Goal: Navigation & Orientation: Find specific page/section

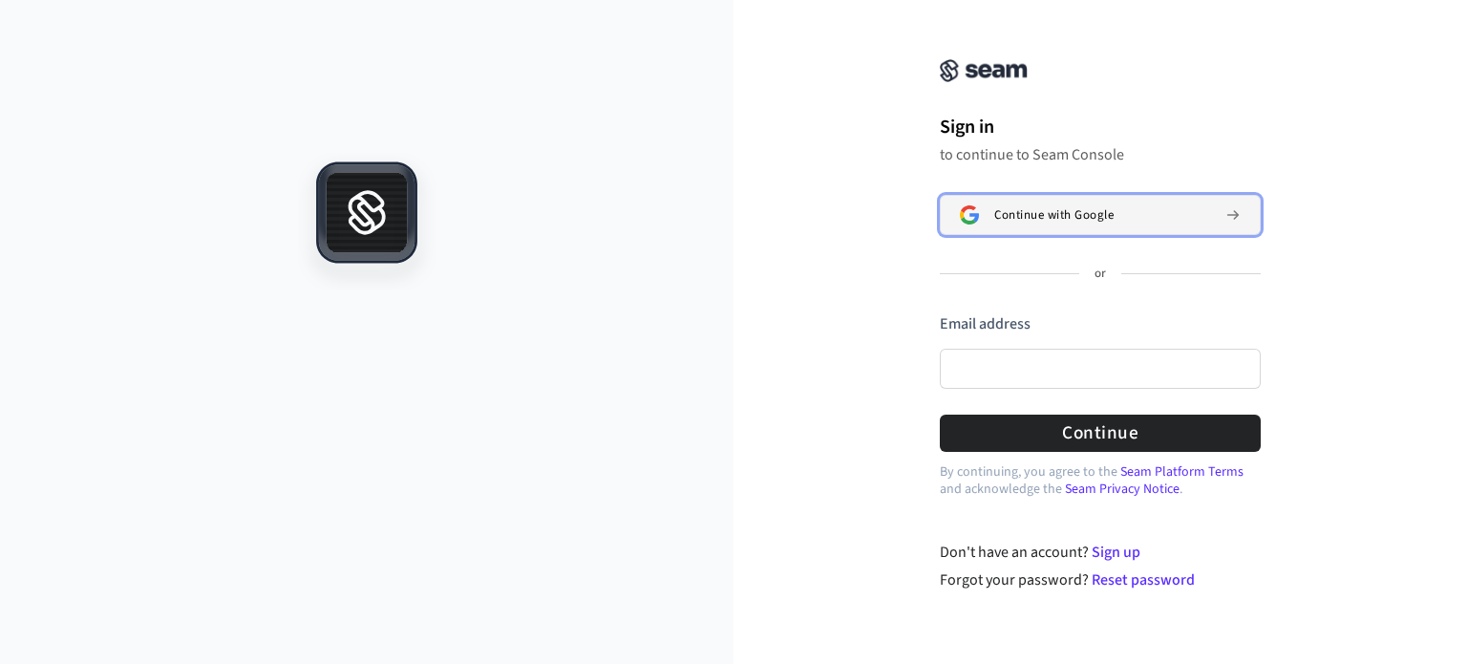
click at [1071, 217] on span "Continue with Google" at bounding box center [1053, 214] width 119 height 15
click at [1071, 217] on div "Continue with Google" at bounding box center [1100, 215] width 321 height 40
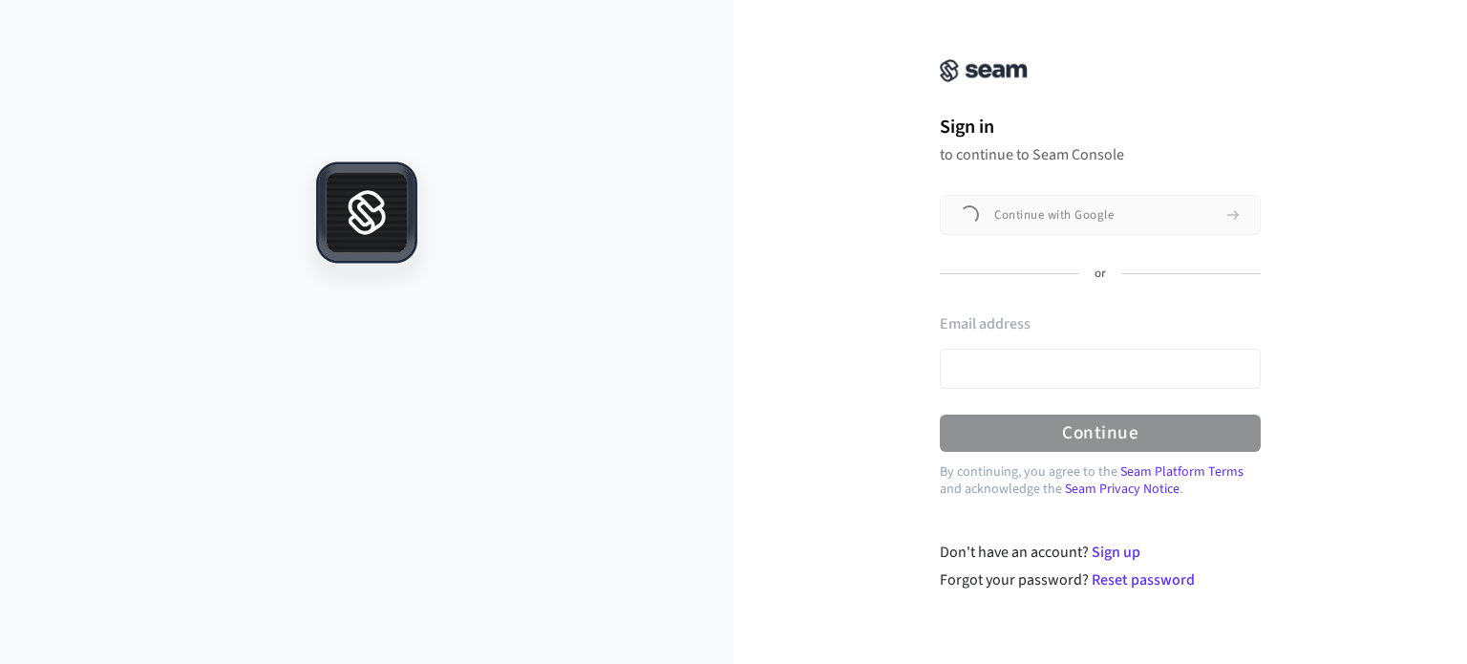
click at [1071, 217] on div "Continue with Google" at bounding box center [1100, 215] width 321 height 40
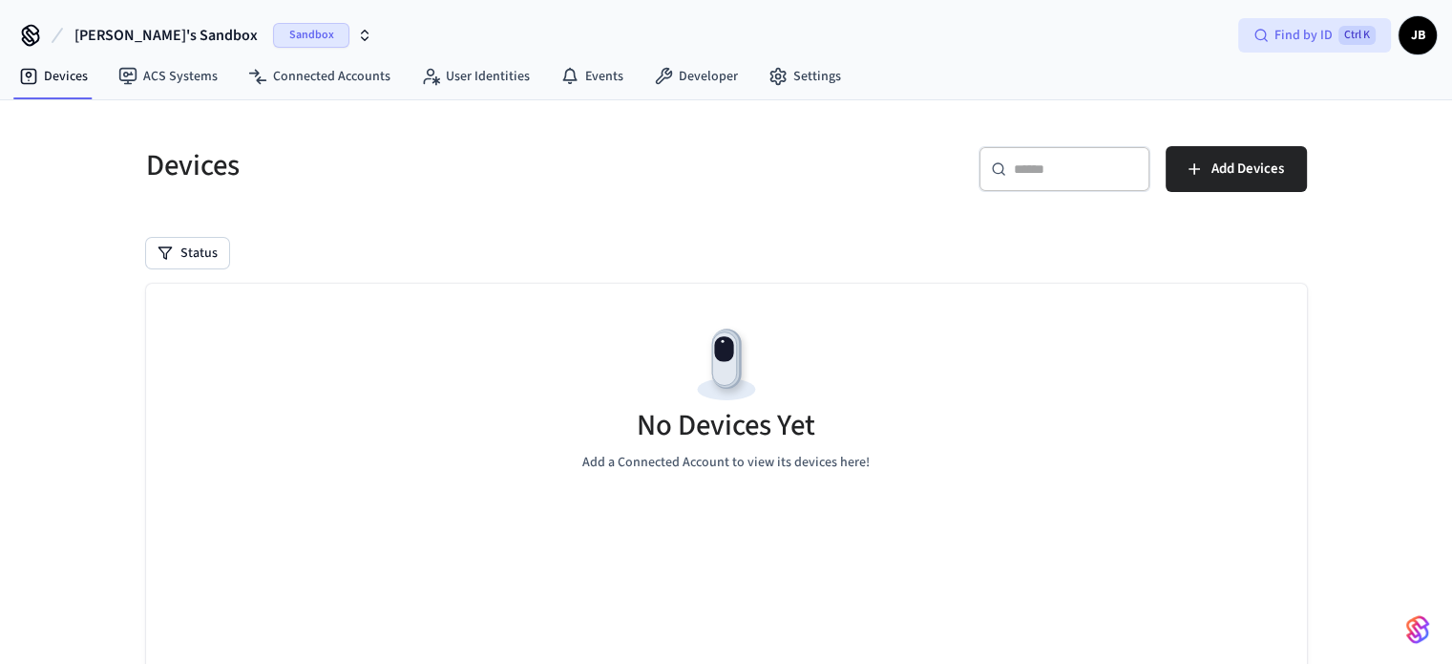
click at [1363, 40] on span "Ctrl K" at bounding box center [1357, 35] width 37 height 19
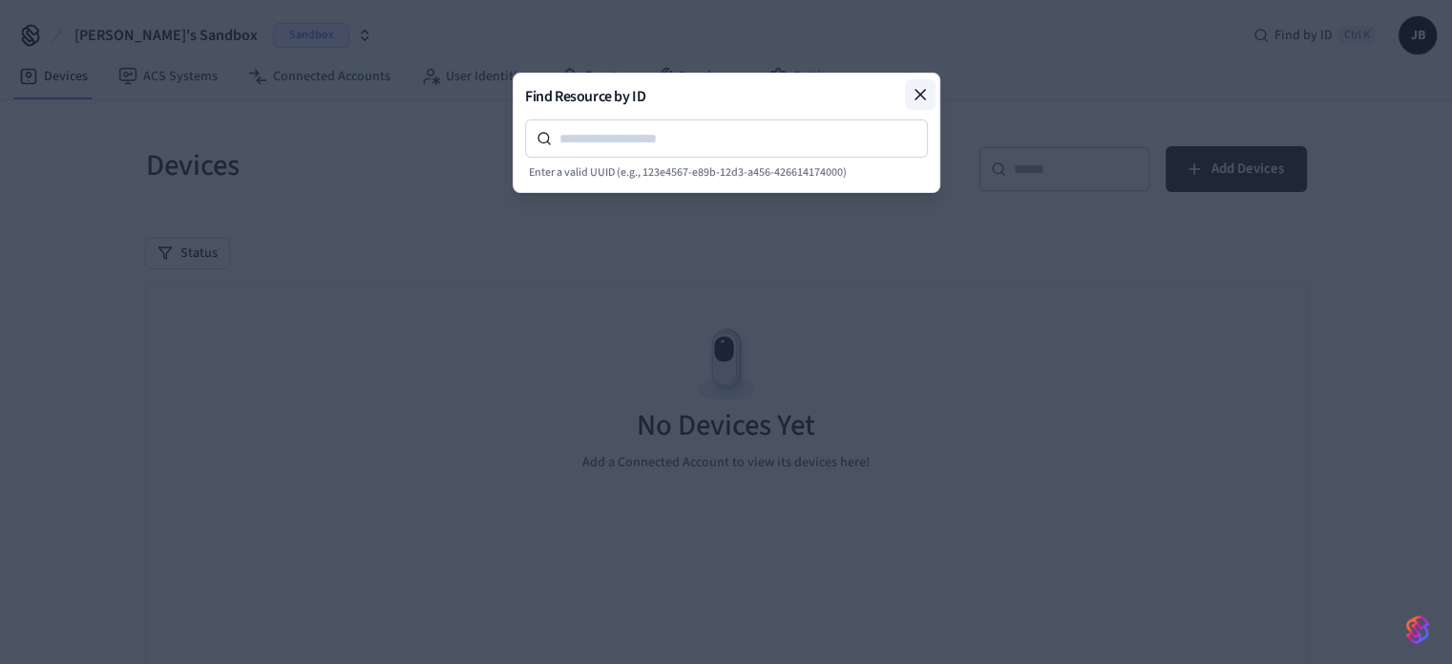
click at [919, 91] on icon at bounding box center [920, 94] width 19 height 19
